Goal: Information Seeking & Learning: Learn about a topic

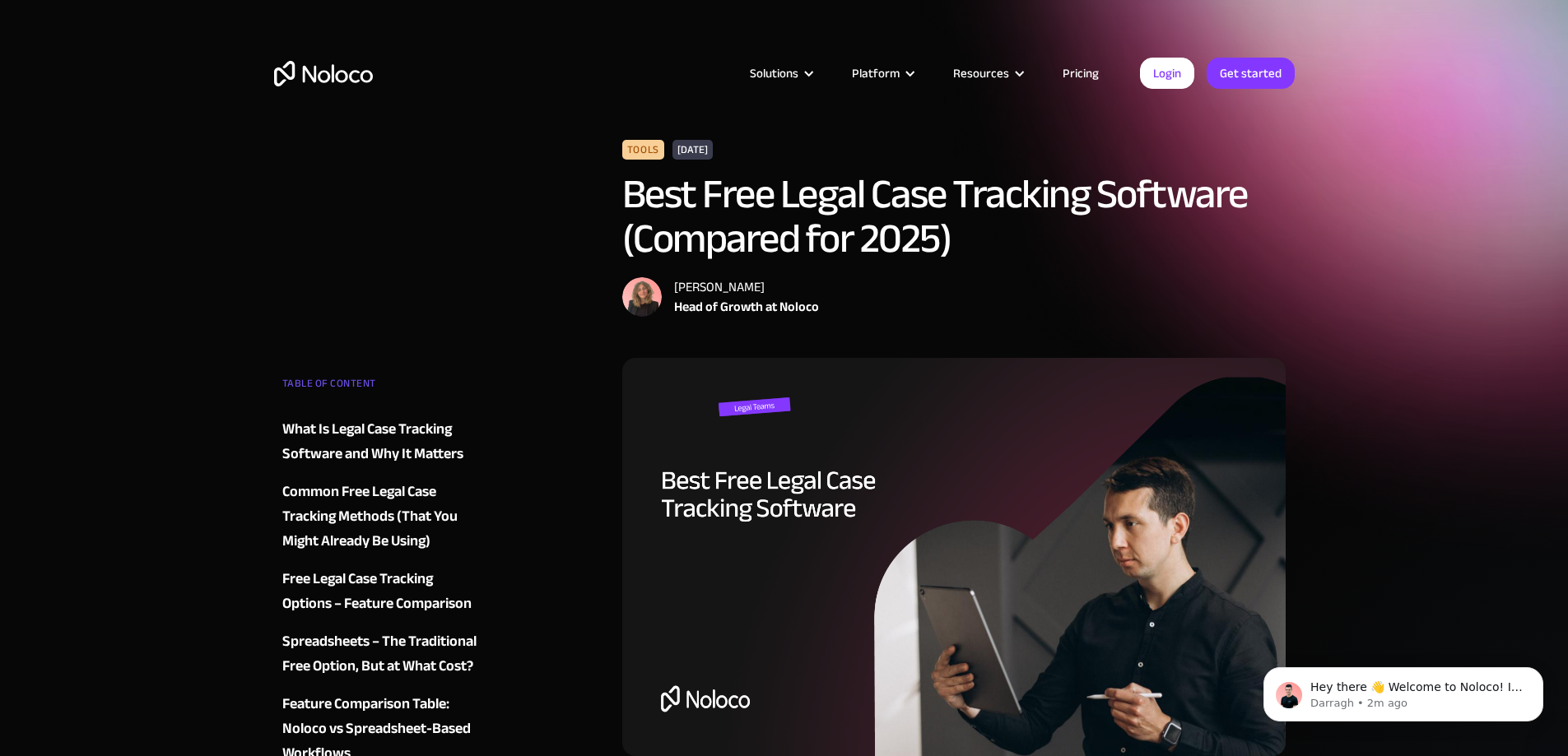
drag, startPoint x: 362, startPoint y: 89, endPoint x: 350, endPoint y: 82, distance: 13.9
click at [361, 89] on div "Solutions Use Cases Business Types Project Management Keep track of customers, …" at bounding box center [784, 89] width 1053 height 97
click at [350, 80] on img "home" at bounding box center [323, 73] width 99 height 26
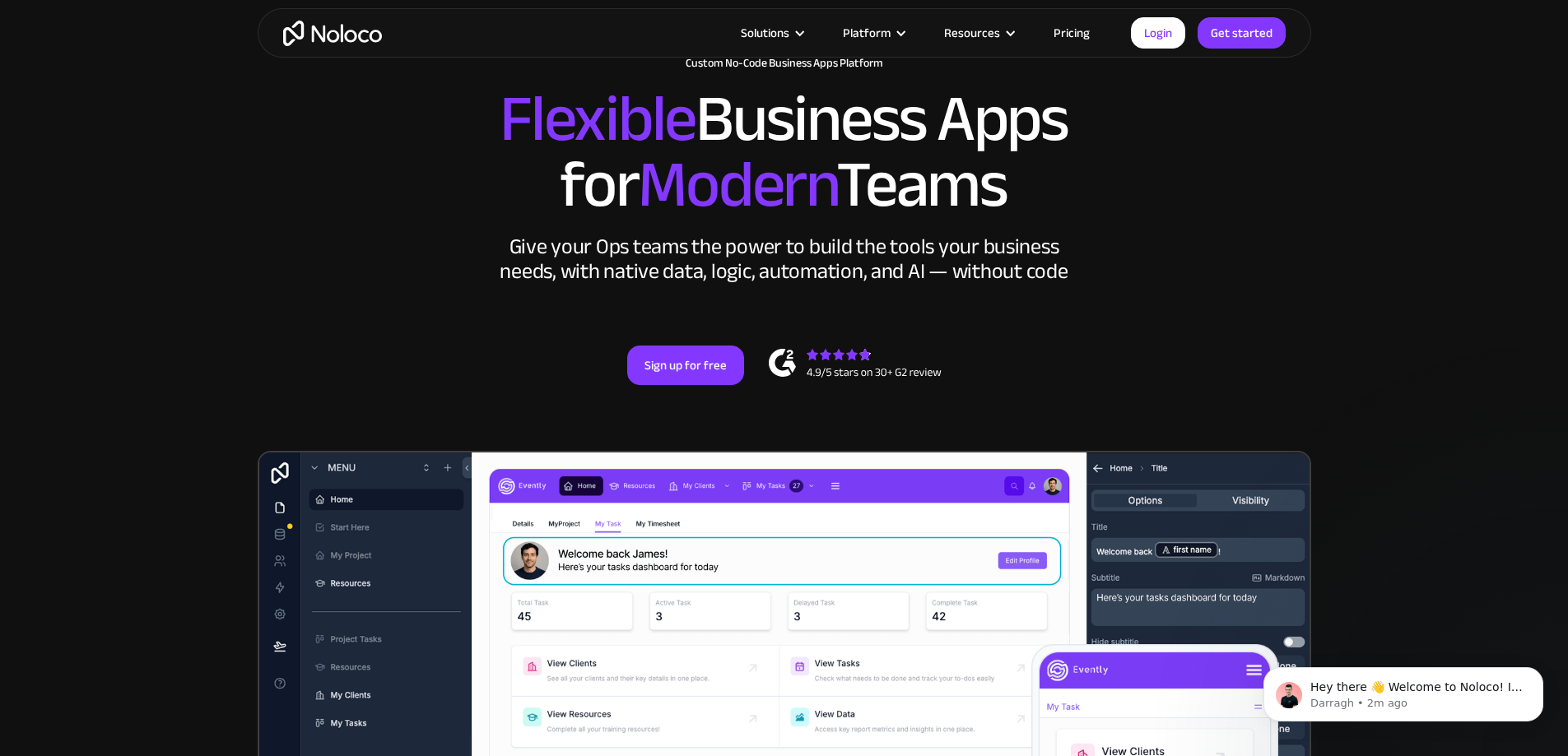
scroll to position [83, 0]
click at [1070, 29] on link "Pricing" at bounding box center [1071, 32] width 78 height 21
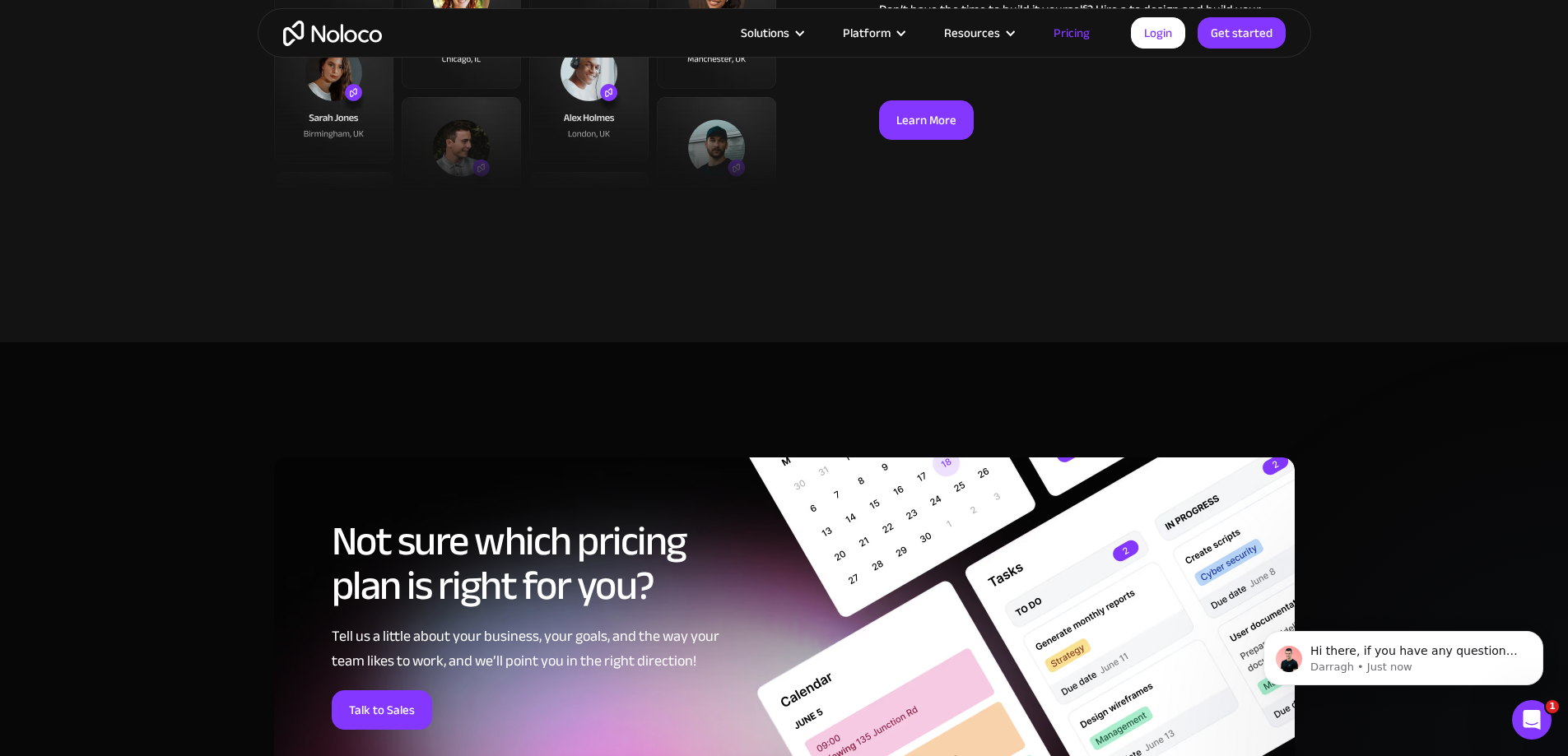
scroll to position [6499, 0]
